Goal: Task Accomplishment & Management: Complete application form

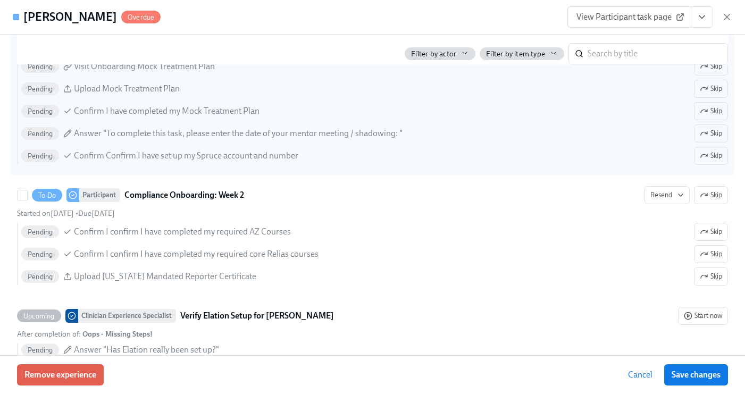
scroll to position [0, 3488]
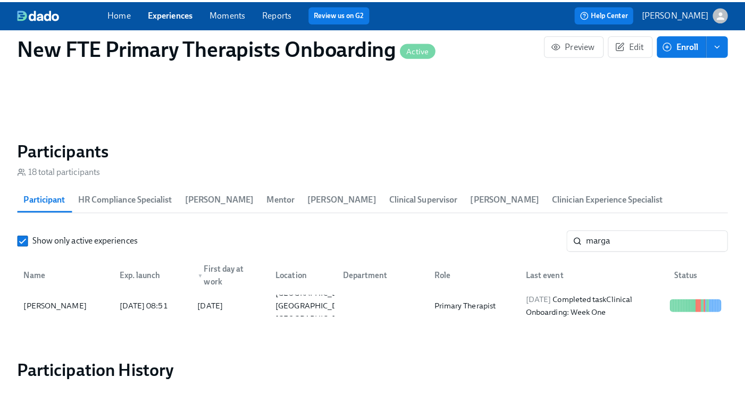
scroll to position [0, 3480]
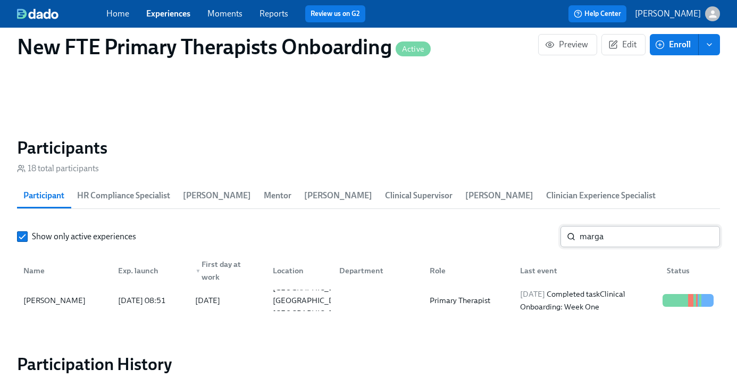
click at [636, 239] on input "marga" at bounding box center [649, 236] width 140 height 21
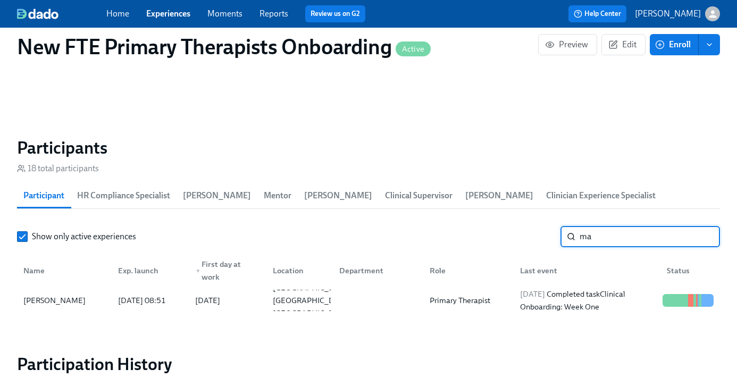
type input "m"
type input "shaki"
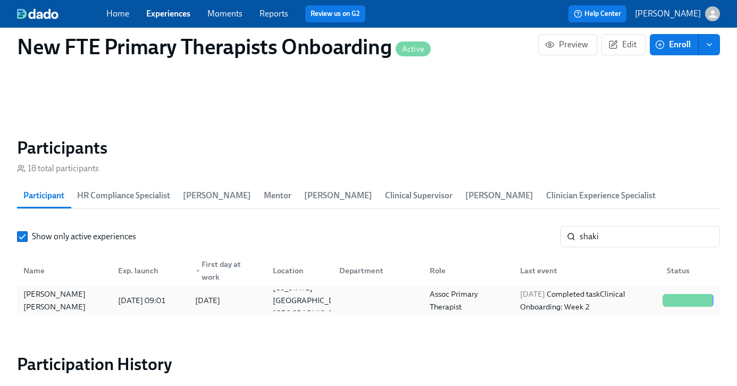
click at [41, 300] on div "[PERSON_NAME] [PERSON_NAME]" at bounding box center [64, 301] width 90 height 26
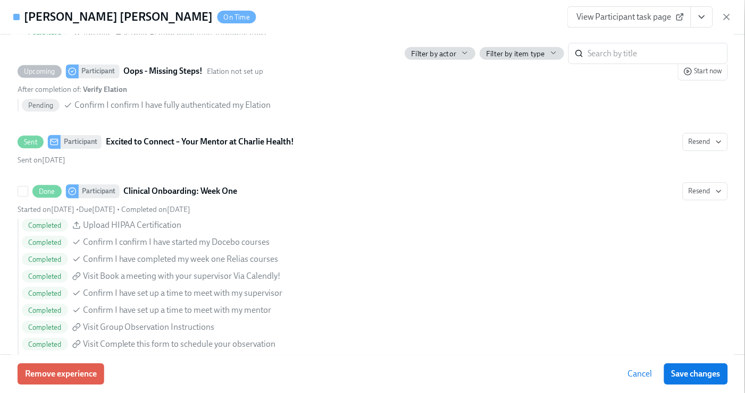
scroll to position [1168, 0]
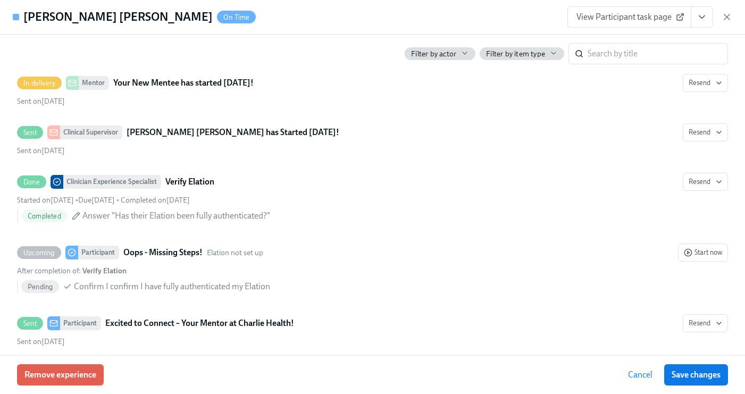
click at [651, 19] on span "View Participant task page" at bounding box center [629, 17] width 106 height 11
click at [704, 19] on icon "View task page" at bounding box center [701, 17] width 11 height 11
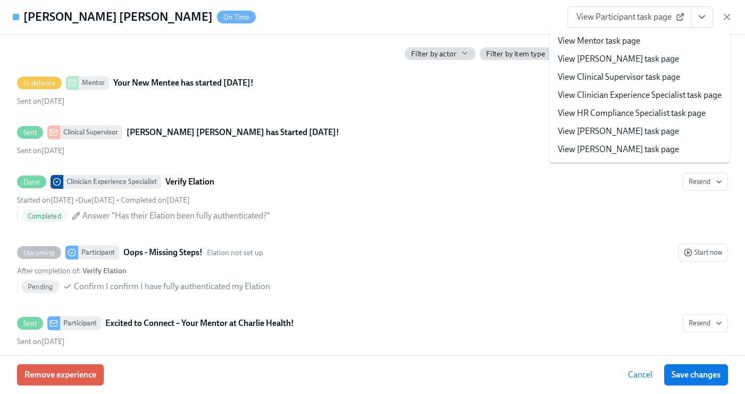
click at [657, 95] on link "View Clinician Experience Specialist task page" at bounding box center [640, 95] width 164 height 12
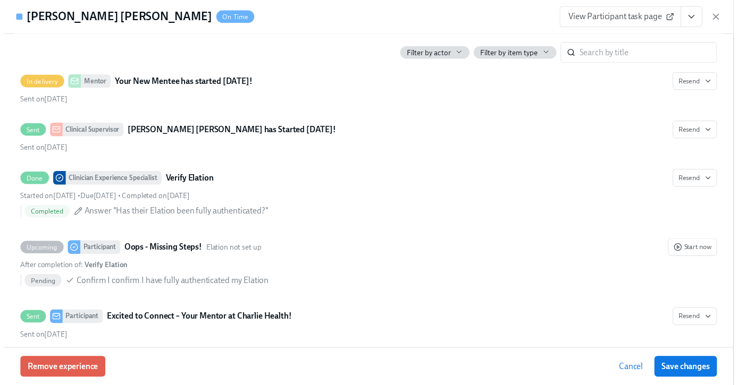
scroll to position [0, 3488]
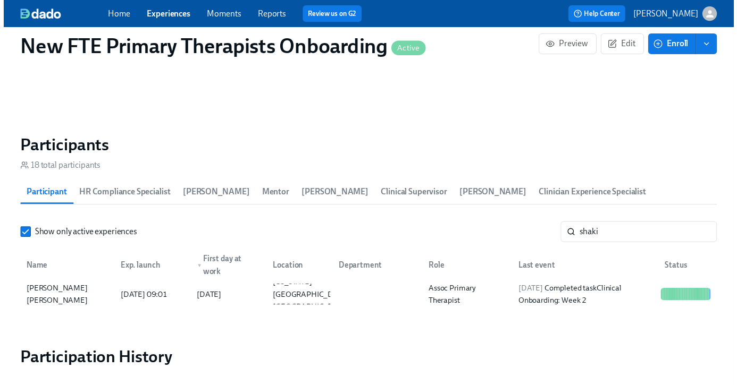
scroll to position [0, 3480]
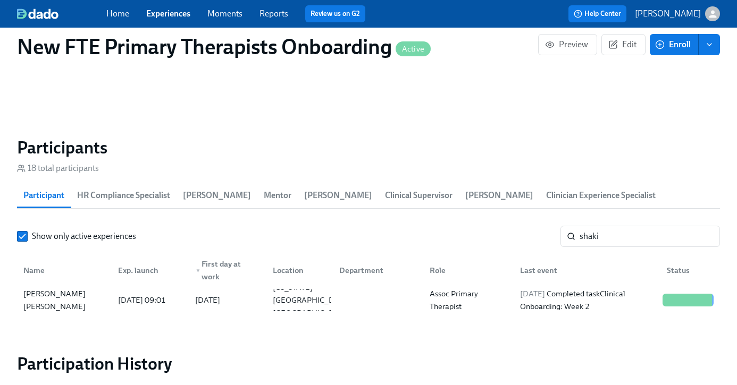
click at [173, 8] on span "Experiences" at bounding box center [168, 14] width 44 height 12
click at [171, 19] on span "Experiences" at bounding box center [168, 14] width 44 height 12
click at [174, 16] on link "Experiences" at bounding box center [168, 14] width 44 height 10
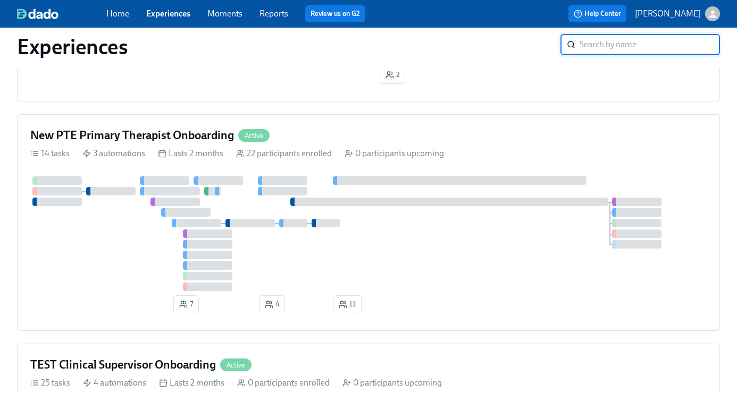
scroll to position [1224, 0]
click at [333, 133] on div "New PTE Primary Therapist Onboarding Active" at bounding box center [368, 137] width 676 height 16
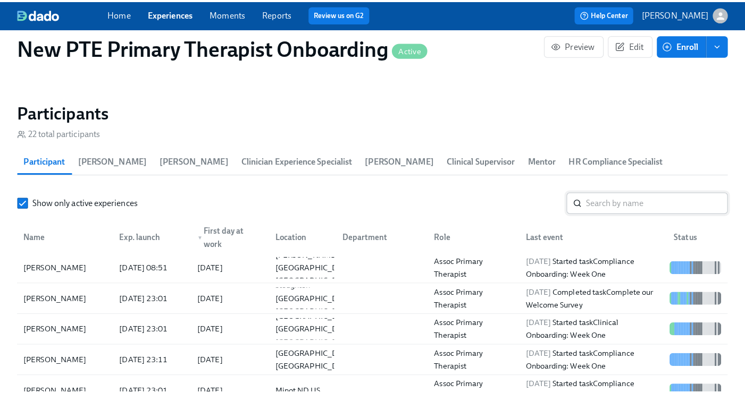
scroll to position [961, 0]
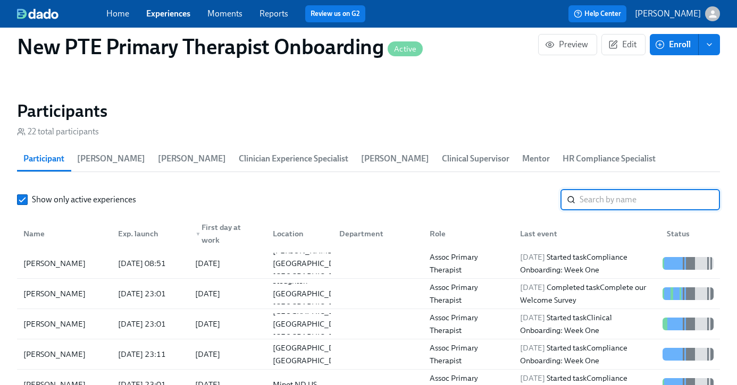
click at [634, 203] on input "search" at bounding box center [649, 199] width 140 height 21
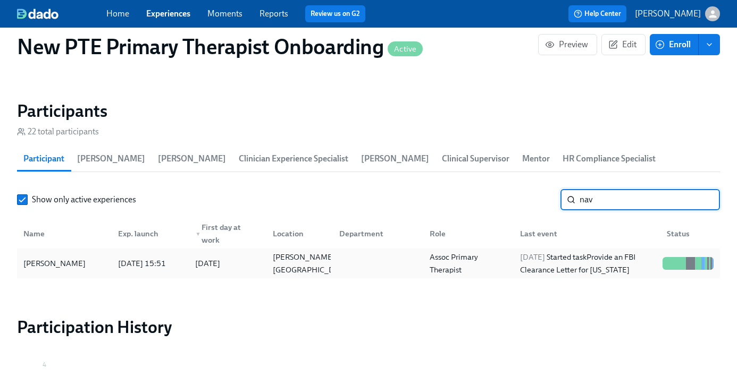
type input "nav"
click at [86, 257] on div "[PERSON_NAME]" at bounding box center [64, 263] width 90 height 21
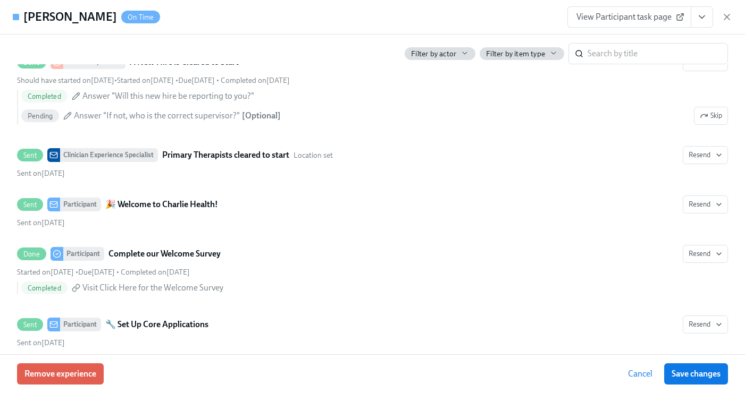
scroll to position [395, 0]
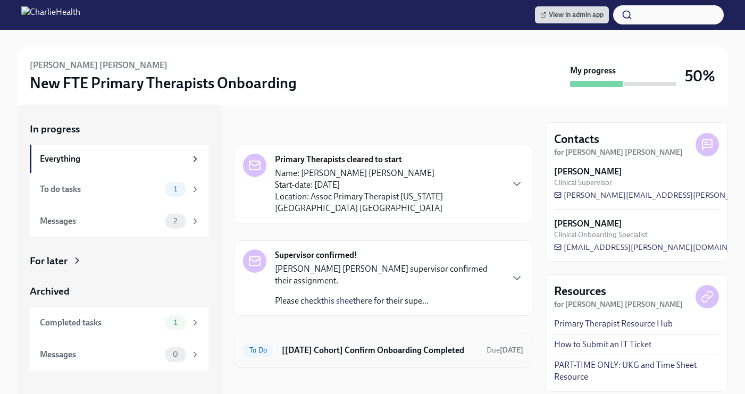
click at [386, 333] on div "To Do [Aug 18th Cohort] Confirm Onboarding Completed Due Sep 27th" at bounding box center [383, 350] width 298 height 35
click at [372, 344] on h6 "[[DATE] Cohort] Confirm Onboarding Completed" at bounding box center [380, 350] width 196 height 12
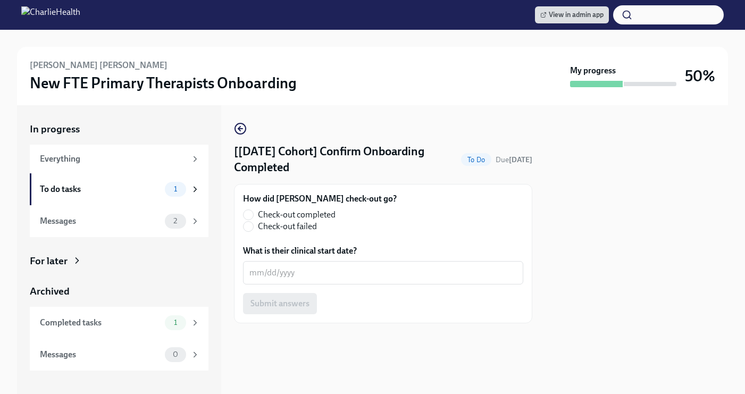
click at [254, 217] on label "Check-out completed" at bounding box center [315, 215] width 145 height 12
click at [253, 217] on input "Check-out completed" at bounding box center [248, 215] width 10 height 10
radio input "true"
click at [279, 267] on textarea "What is their clinical start date?" at bounding box center [382, 272] width 267 height 13
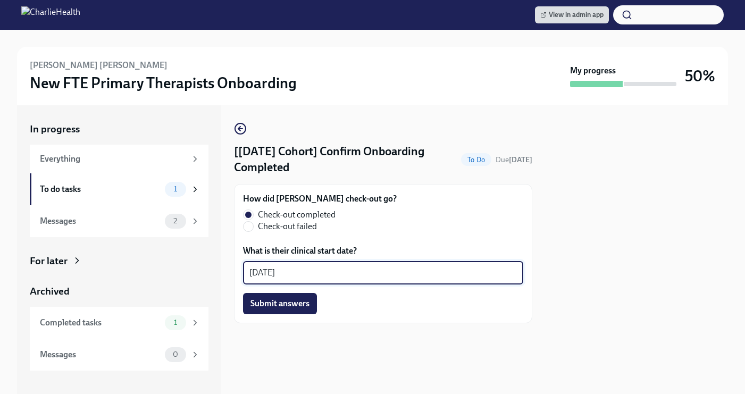
type textarea "09/02/2025"
click at [287, 317] on div "How did Shakira's check-out go? Check-out completed Check-out failed What is th…" at bounding box center [383, 253] width 298 height 139
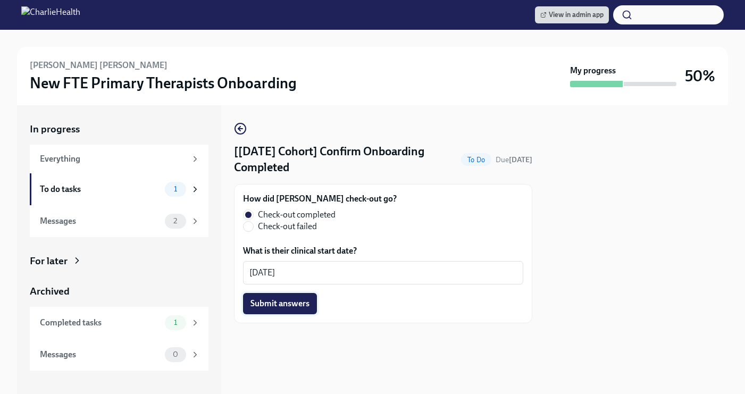
click at [281, 298] on button "Submit answers" at bounding box center [280, 303] width 74 height 21
